Goal: Find specific page/section: Find specific page/section

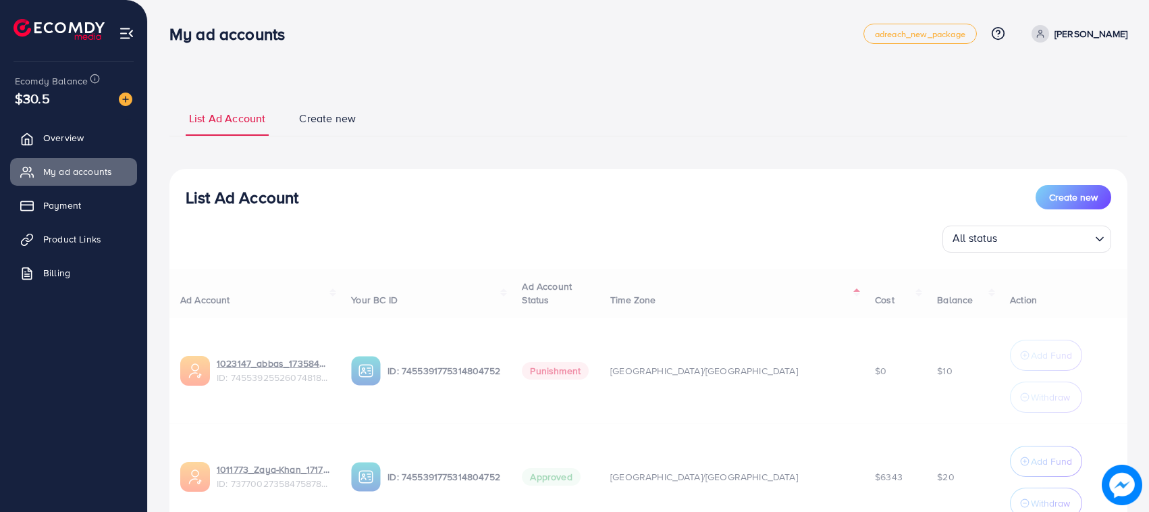
scroll to position [116, 0]
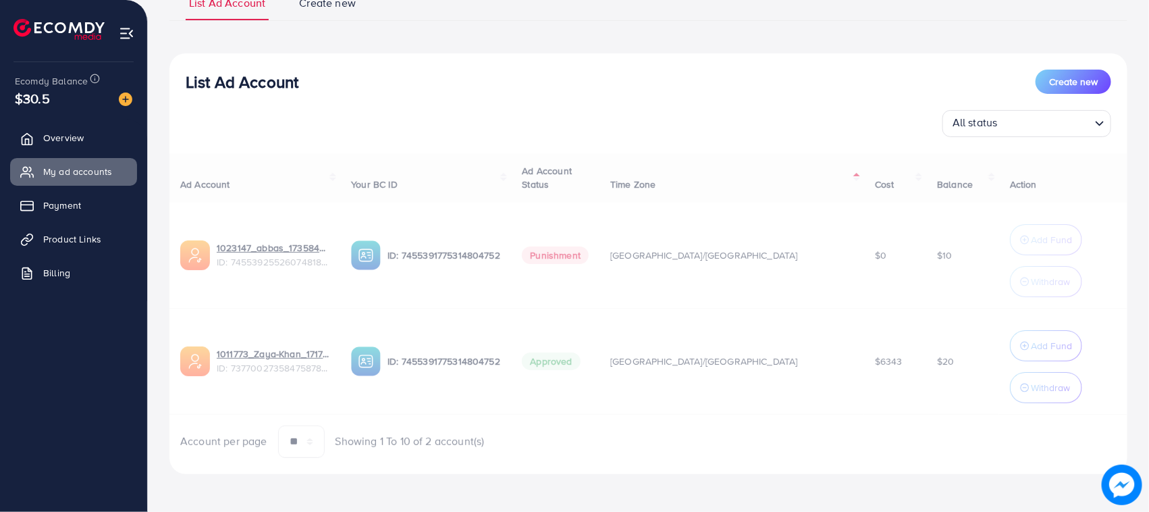
click at [37, 149] on link "Overview" at bounding box center [73, 137] width 127 height 27
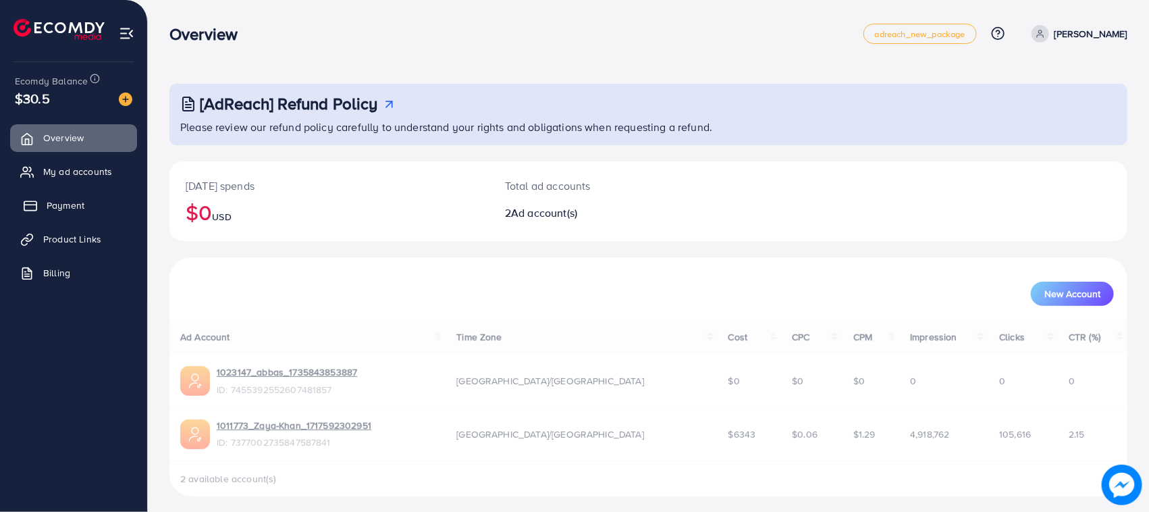
click at [106, 192] on link "Payment" at bounding box center [73, 205] width 127 height 27
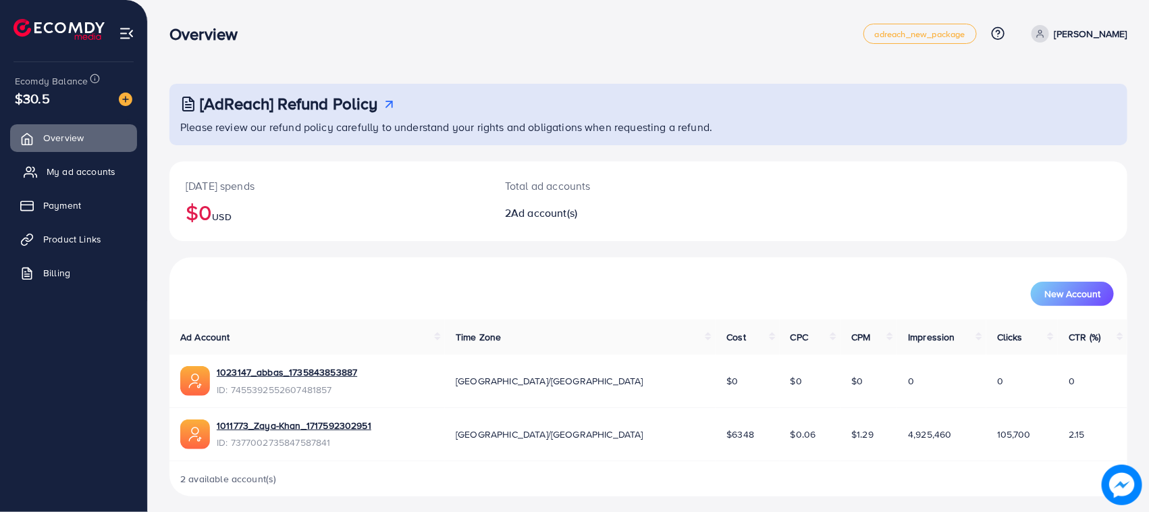
click at [99, 177] on span "My ad accounts" at bounding box center [81, 172] width 69 height 14
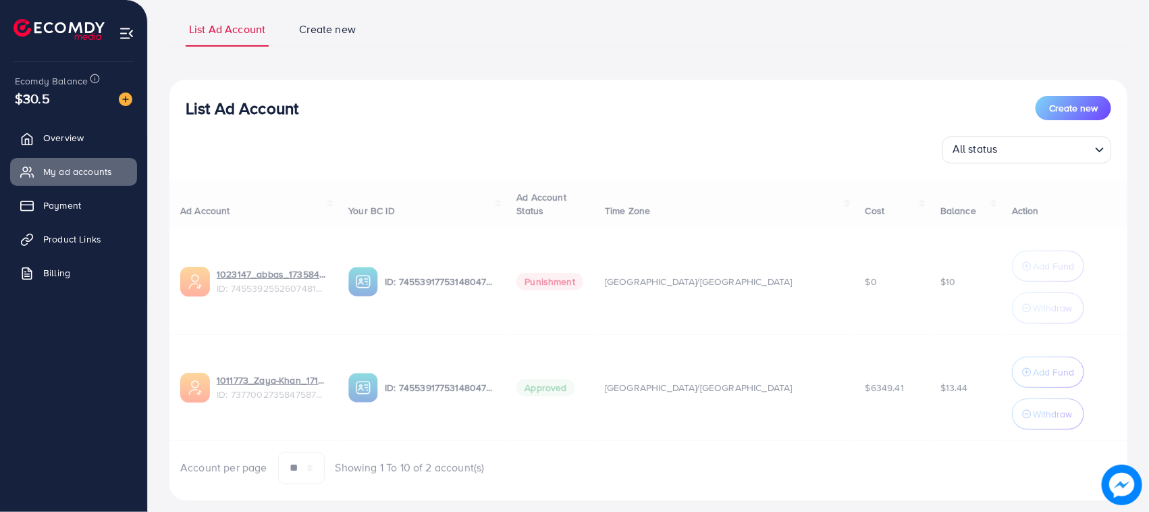
scroll to position [116, 0]
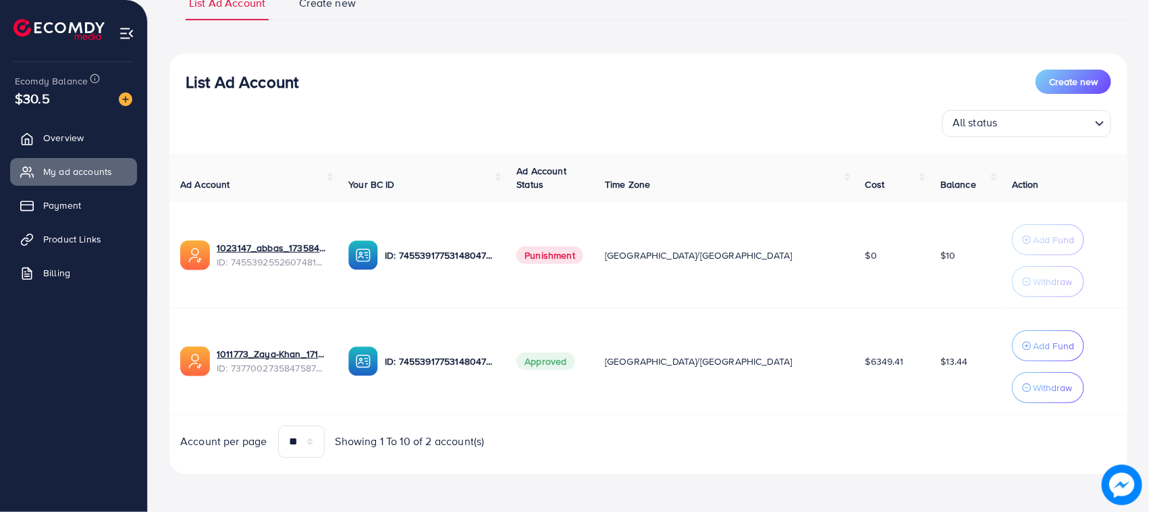
drag, startPoint x: 34, startPoint y: 3, endPoint x: 937, endPoint y: 383, distance: 978.8
click at [937, 383] on tr "1011773_Zaya-Khan_1717592302951 ID: 7377002735847587841 ID: 7455391775314804752…" at bounding box center [648, 361] width 958 height 106
click at [930, 405] on td "$13.44" at bounding box center [966, 361] width 72 height 106
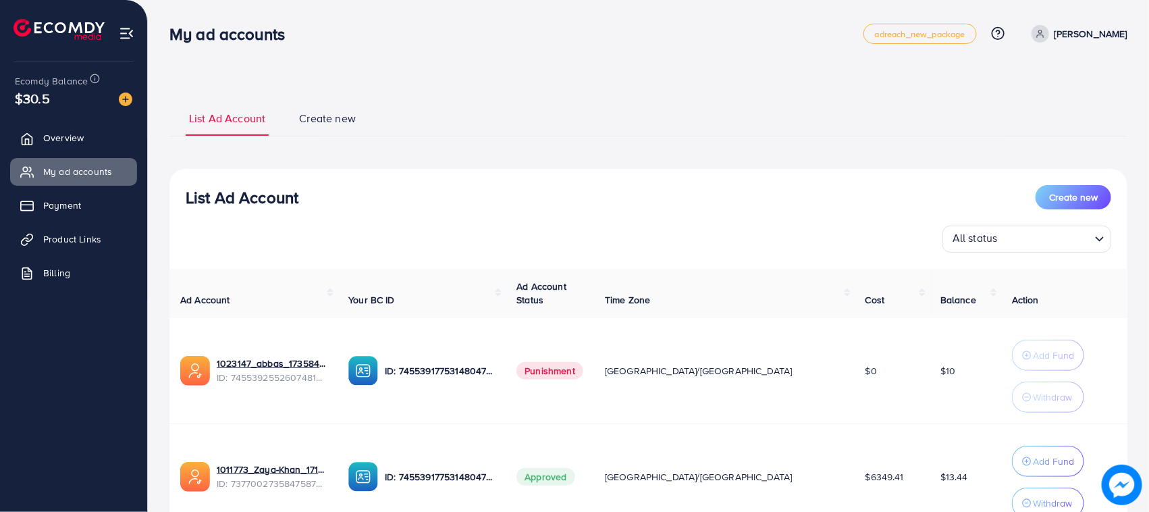
click at [677, 105] on ul "List Ad Account Create new" at bounding box center [648, 118] width 958 height 36
